Goal: Task Accomplishment & Management: Use online tool/utility

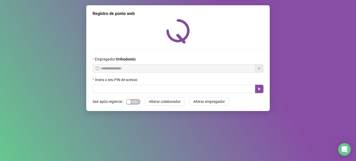
click at [143, 88] on input "text" at bounding box center [174, 89] width 163 height 8
type input "*****"
click at [261, 90] on icon "caret-right" at bounding box center [259, 89] width 4 height 4
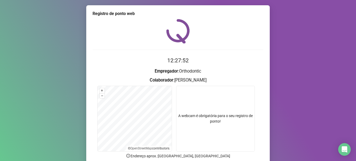
scroll to position [44, 0]
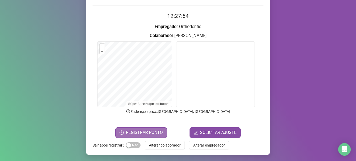
click at [149, 135] on span "REGISTRAR PONTO" at bounding box center [144, 132] width 37 height 6
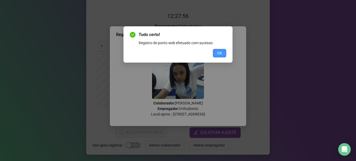
click at [218, 52] on span "OK" at bounding box center [219, 53] width 5 height 6
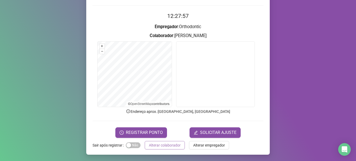
click at [163, 146] on span "Alterar colaborador" at bounding box center [165, 145] width 32 height 6
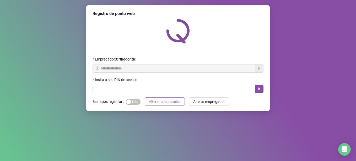
scroll to position [0, 0]
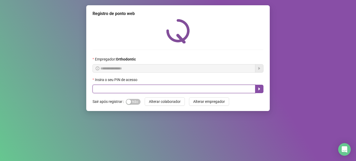
click at [109, 87] on input "text" at bounding box center [174, 89] width 163 height 8
type input "*****"
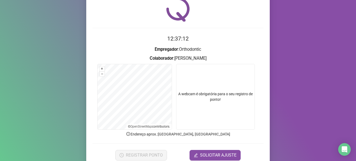
scroll to position [44, 0]
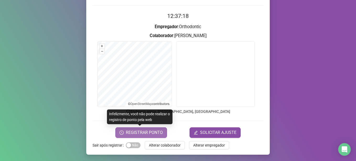
click at [156, 131] on span "REGISTRAR PONTO" at bounding box center [144, 132] width 37 height 6
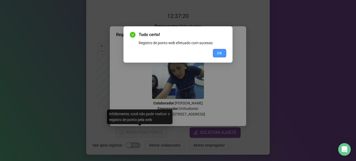
click at [218, 53] on span "OK" at bounding box center [219, 53] width 5 height 6
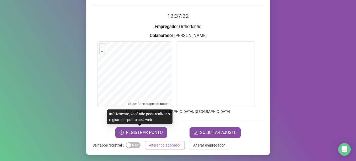
click at [158, 145] on span "Alterar colaborador" at bounding box center [165, 145] width 32 height 6
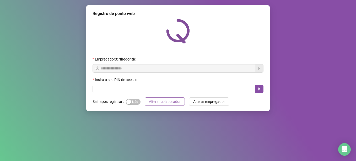
scroll to position [0, 0]
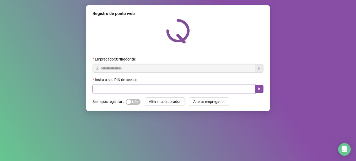
click at [184, 85] on input "text" at bounding box center [174, 89] width 163 height 8
type input "*****"
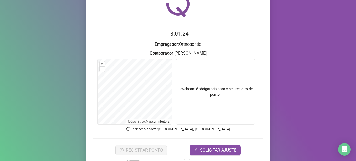
scroll to position [44, 0]
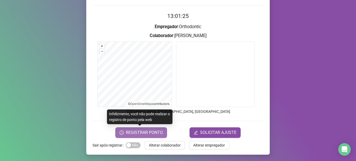
click at [147, 132] on span "REGISTRAR PONTO" at bounding box center [144, 132] width 37 height 6
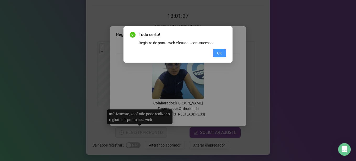
click at [218, 54] on span "OK" at bounding box center [219, 53] width 5 height 6
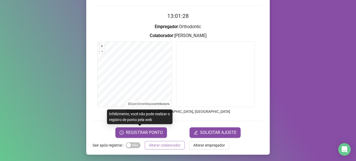
click at [161, 142] on span "Alterar colaborador" at bounding box center [165, 145] width 32 height 6
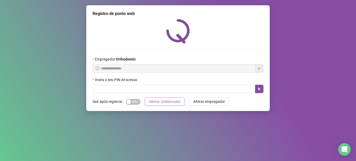
scroll to position [0, 0]
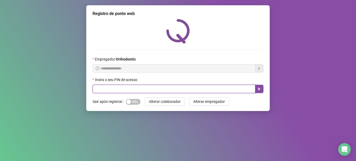
click at [128, 90] on input "text" at bounding box center [174, 89] width 163 height 8
type input "*"
type input "*****"
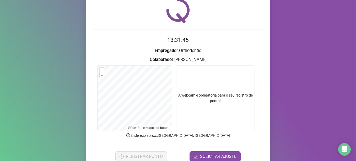
scroll to position [26, 0]
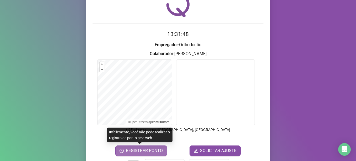
click at [152, 150] on span "REGISTRAR PONTO" at bounding box center [144, 150] width 37 height 6
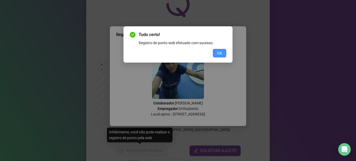
click at [224, 54] on button "OK" at bounding box center [219, 53] width 13 height 8
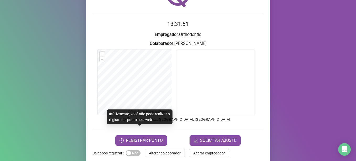
scroll to position [44, 0]
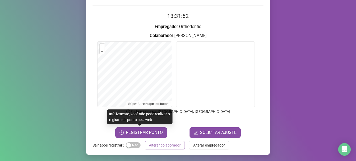
click at [166, 142] on span "Alterar colaborador" at bounding box center [165, 145] width 32 height 6
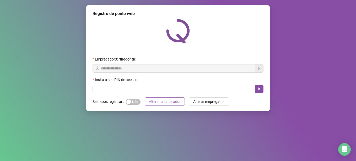
scroll to position [0, 0]
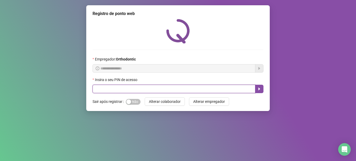
click at [192, 88] on input "text" at bounding box center [174, 89] width 163 height 8
type input "*****"
click at [260, 88] on icon "caret-right" at bounding box center [259, 89] width 4 height 4
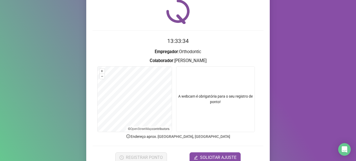
scroll to position [44, 0]
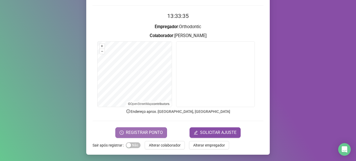
click at [150, 132] on span "REGISTRAR PONTO" at bounding box center [144, 132] width 37 height 6
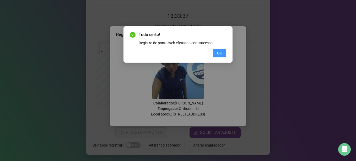
click at [219, 51] on span "OK" at bounding box center [219, 53] width 5 height 6
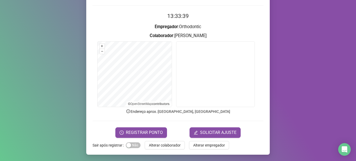
click at [163, 146] on span "Alterar colaborador" at bounding box center [165, 145] width 32 height 6
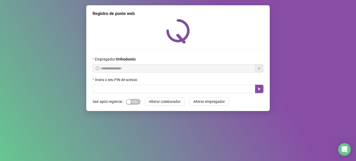
scroll to position [0, 0]
